Goal: Navigation & Orientation: Find specific page/section

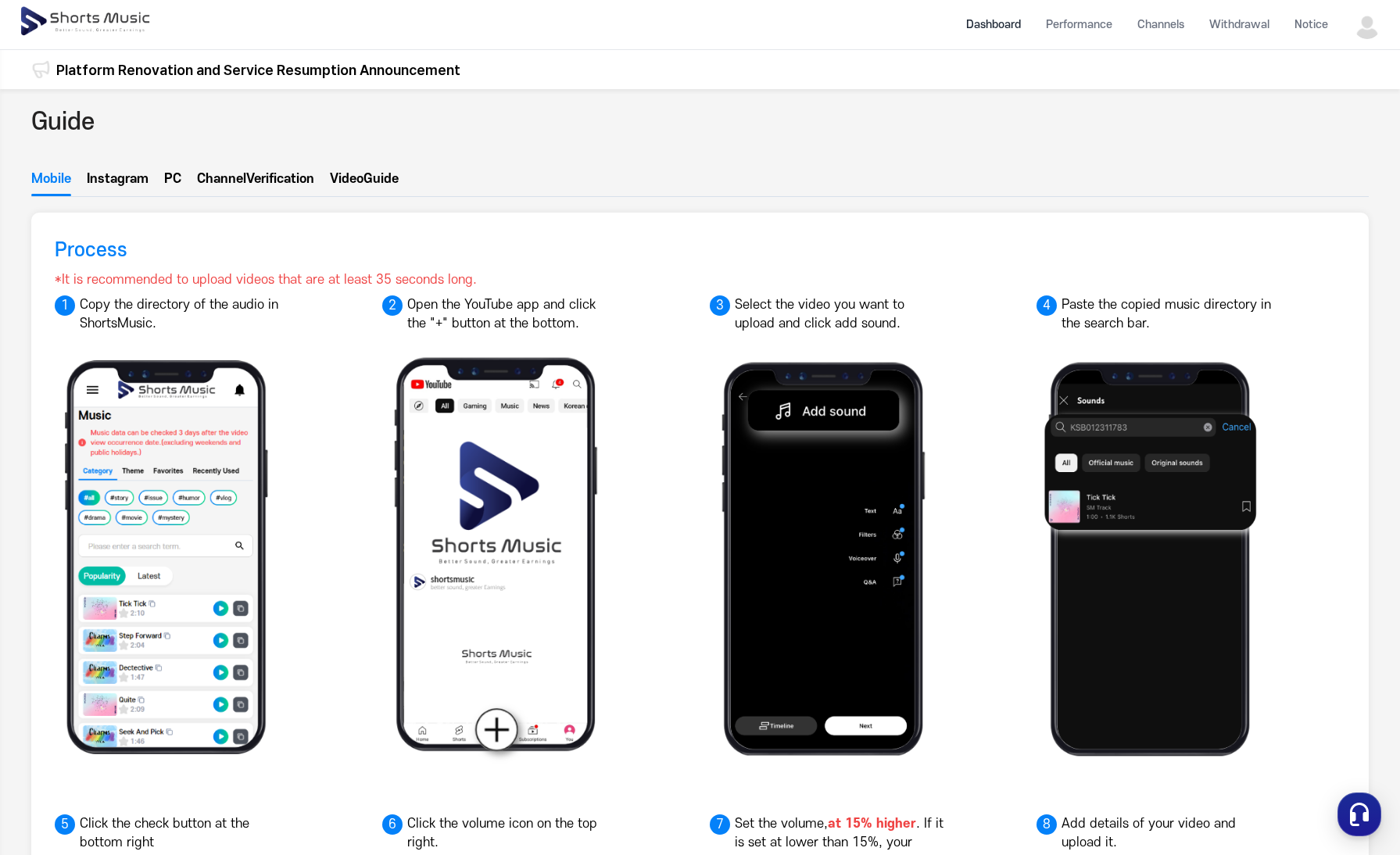
click at [1005, 16] on li "Dashboard" at bounding box center [993, 25] width 79 height 41
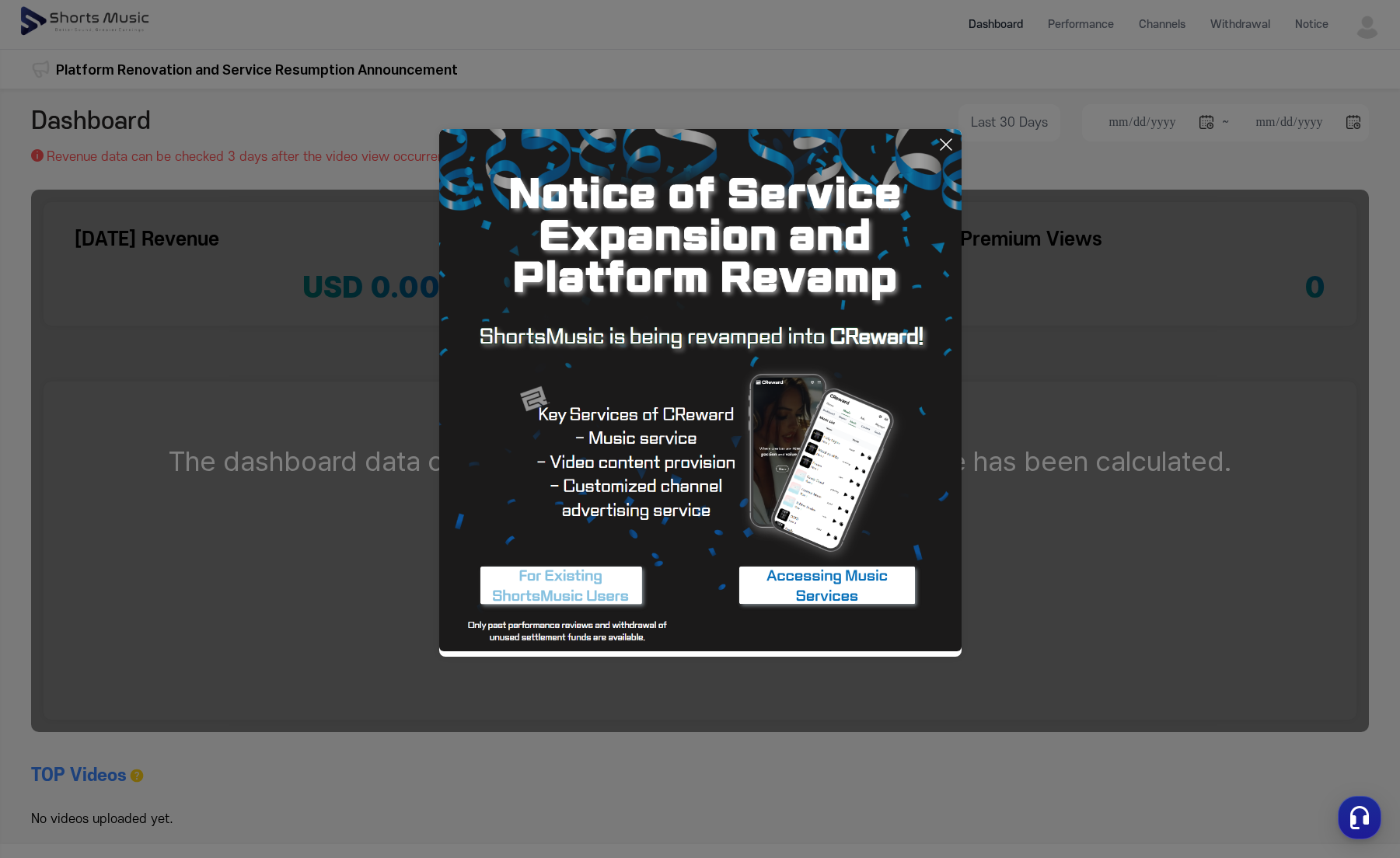
click at [941, 137] on icon at bounding box center [946, 145] width 18 height 18
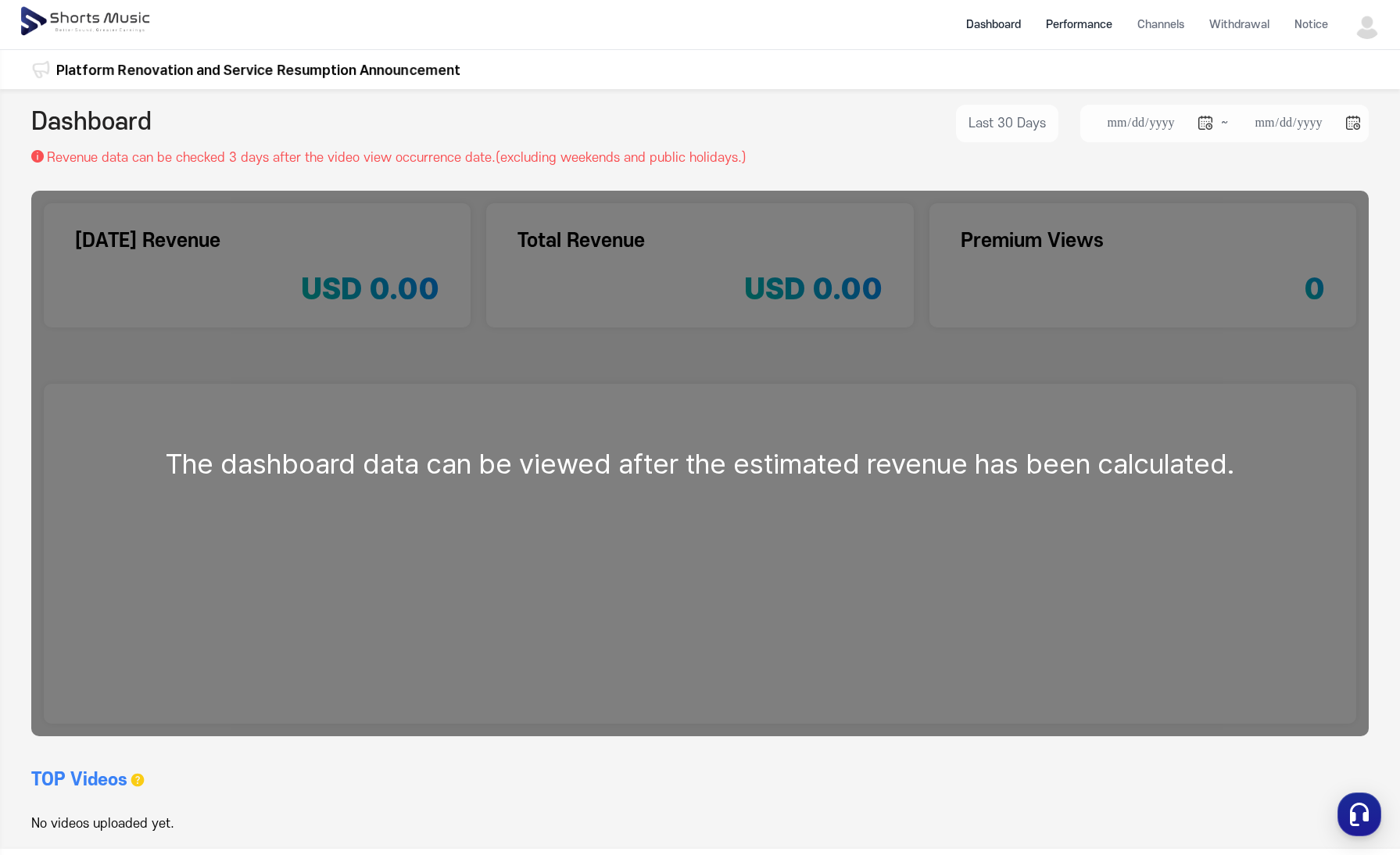
click at [1098, 19] on li "Performance" at bounding box center [1079, 25] width 91 height 41
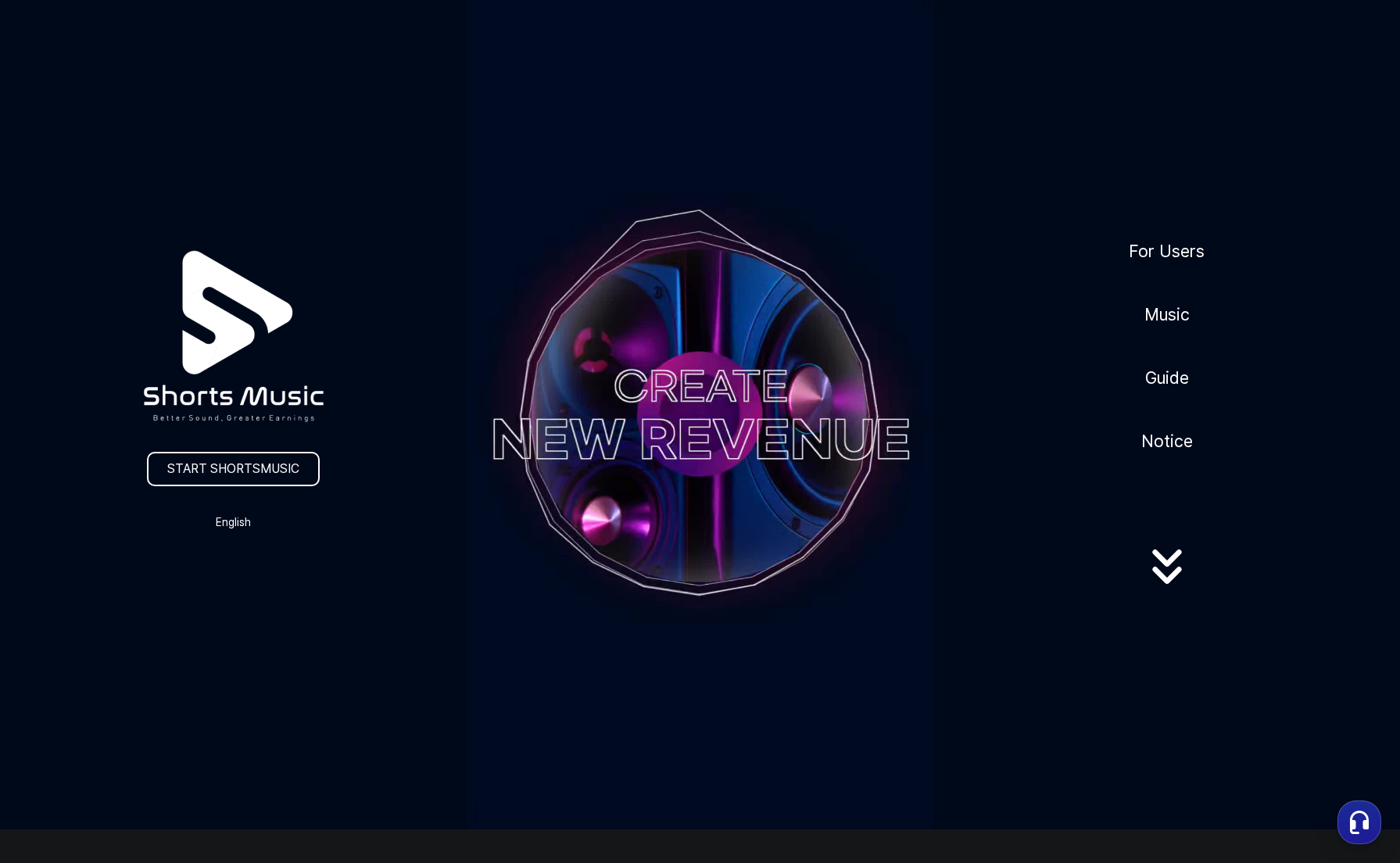
click at [1164, 573] on icon at bounding box center [1167, 566] width 100 height 63
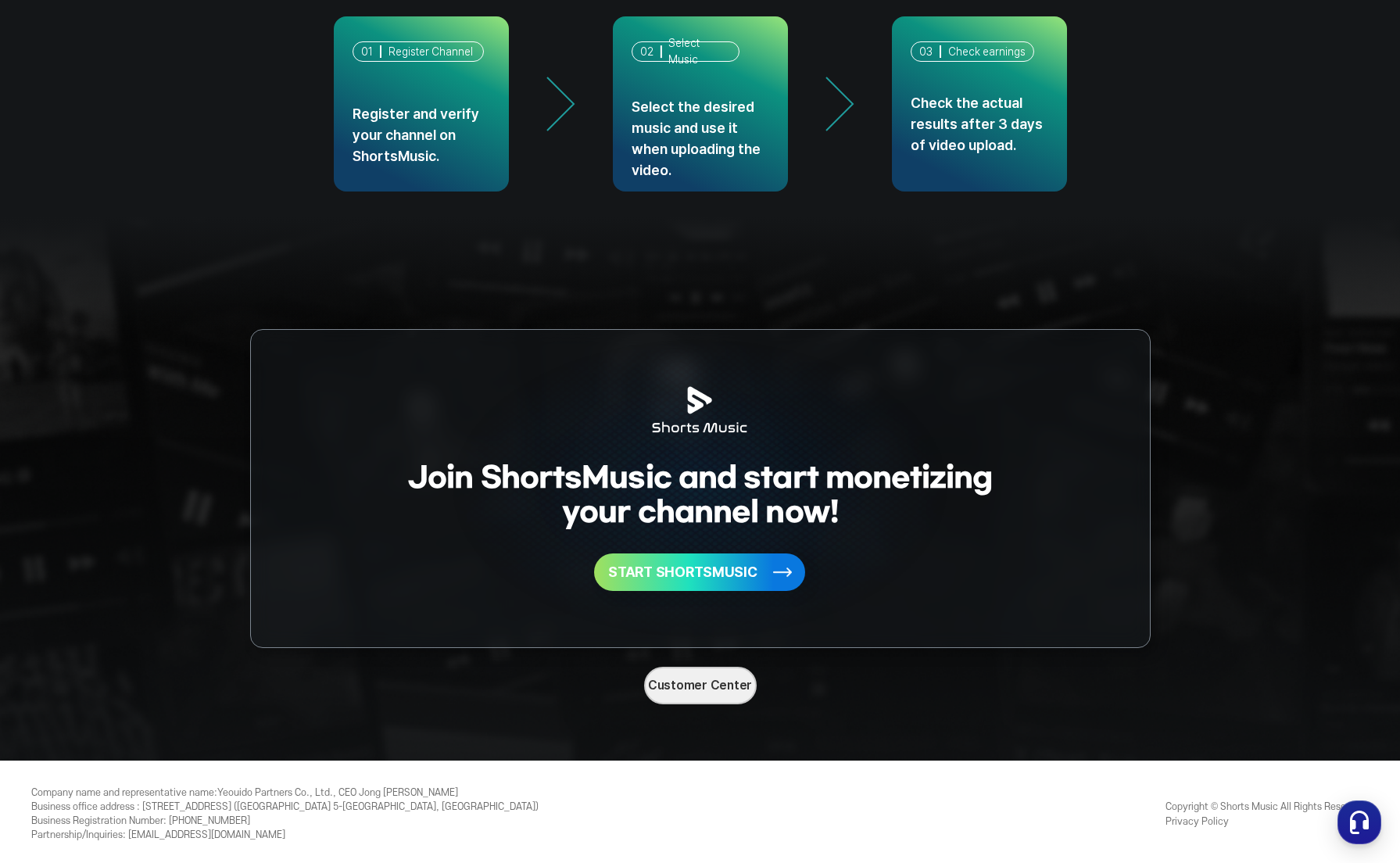
scroll to position [3922, 0]
